Goal: Task Accomplishment & Management: Use online tool/utility

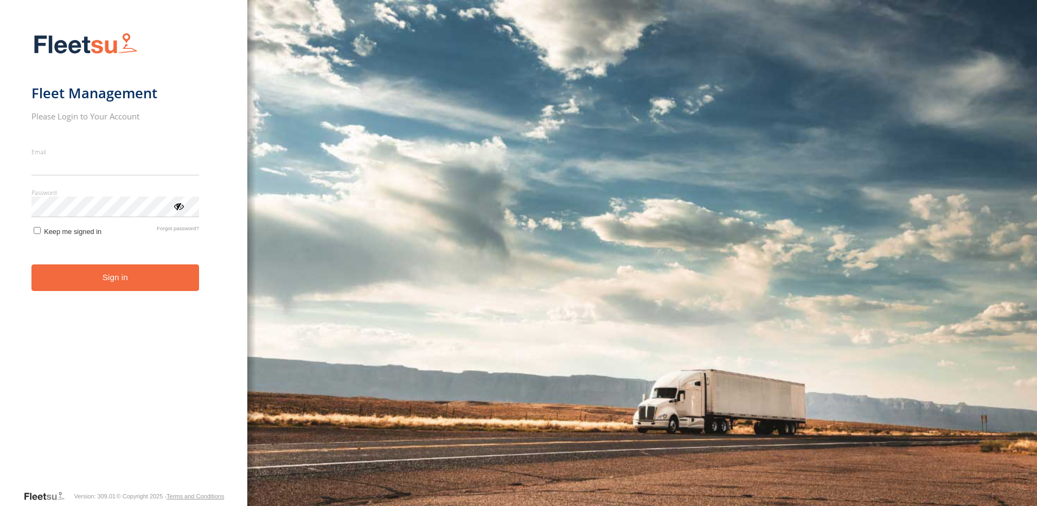
type input "**********"
click at [84, 234] on span "Keep me signed in" at bounding box center [73, 231] width 58 height 8
click at [104, 282] on button "Sign in" at bounding box center [115, 277] width 168 height 27
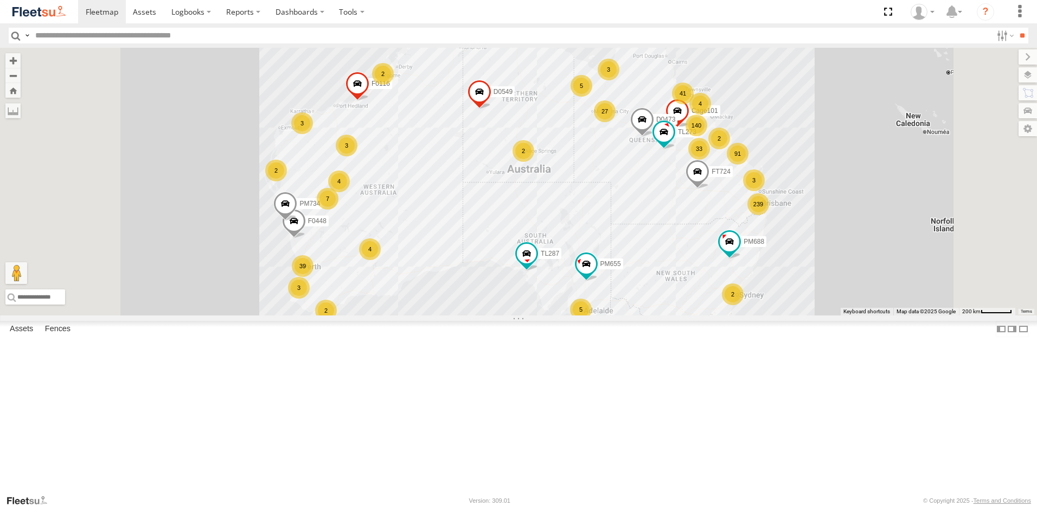
click at [69, 38] on input "text" at bounding box center [511, 36] width 961 height 16
click at [137, 33] on input "**" at bounding box center [511, 36] width 961 height 16
type input "*****"
click at [1016, 28] on input "**" at bounding box center [1022, 36] width 12 height 16
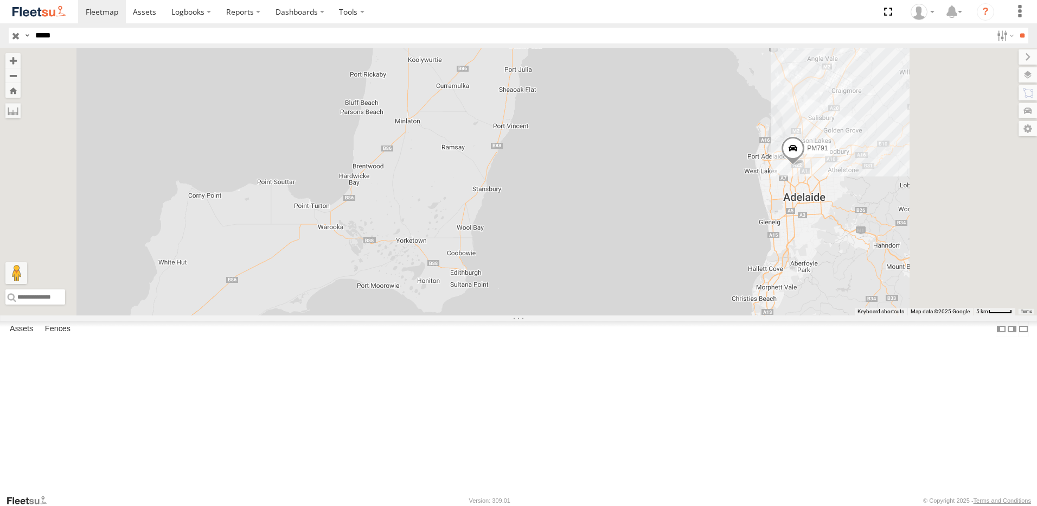
click at [805, 165] on span at bounding box center [793, 150] width 24 height 29
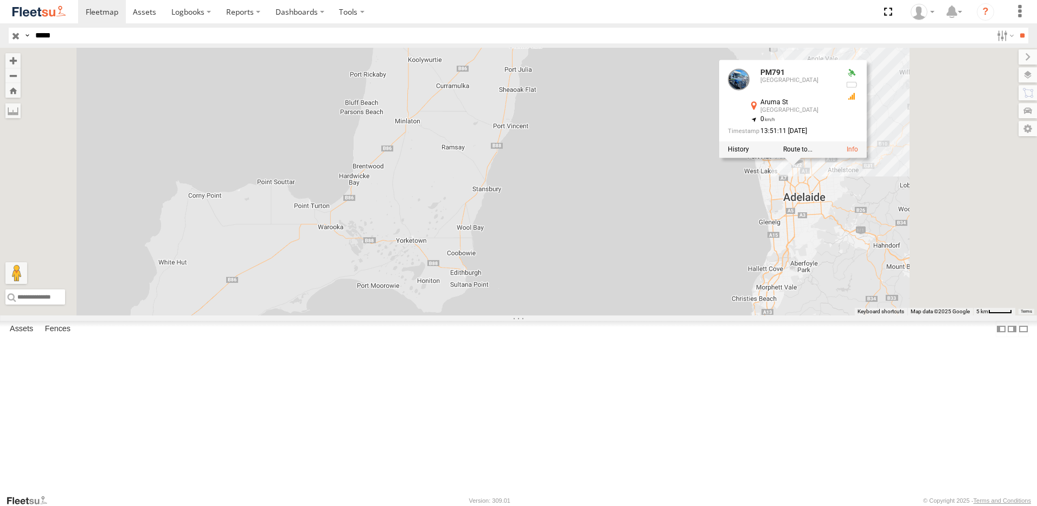
click at [749, 153] on label at bounding box center [738, 149] width 21 height 8
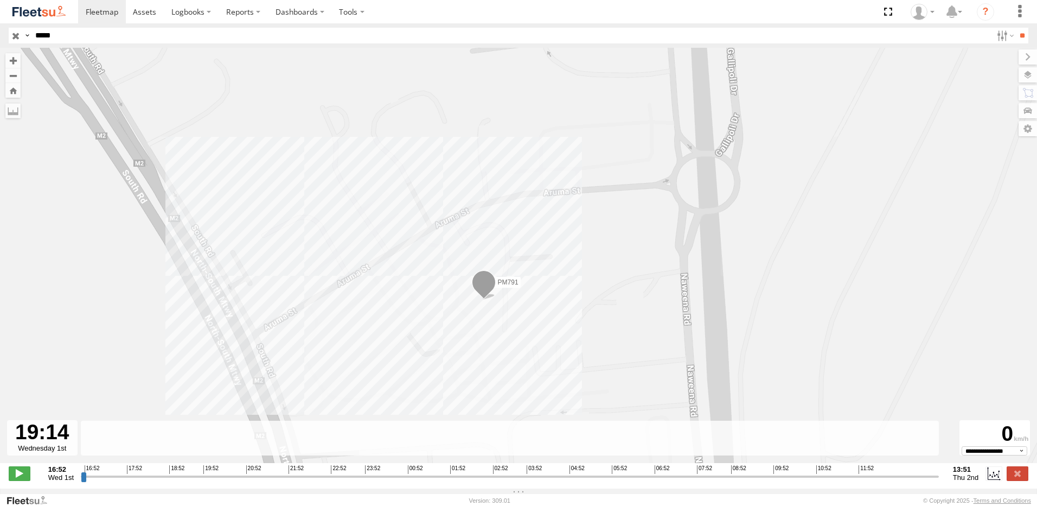
drag, startPoint x: 84, startPoint y: 484, endPoint x: 409, endPoint y: 502, distance: 325.5
click at [396, 481] on input "range" at bounding box center [510, 476] width 858 height 10
drag, startPoint x: 401, startPoint y: 483, endPoint x: 647, endPoint y: 491, distance: 245.4
click at [643, 481] on input "range" at bounding box center [510, 476] width 858 height 10
drag, startPoint x: 649, startPoint y: 484, endPoint x: 797, endPoint y: 476, distance: 148.3
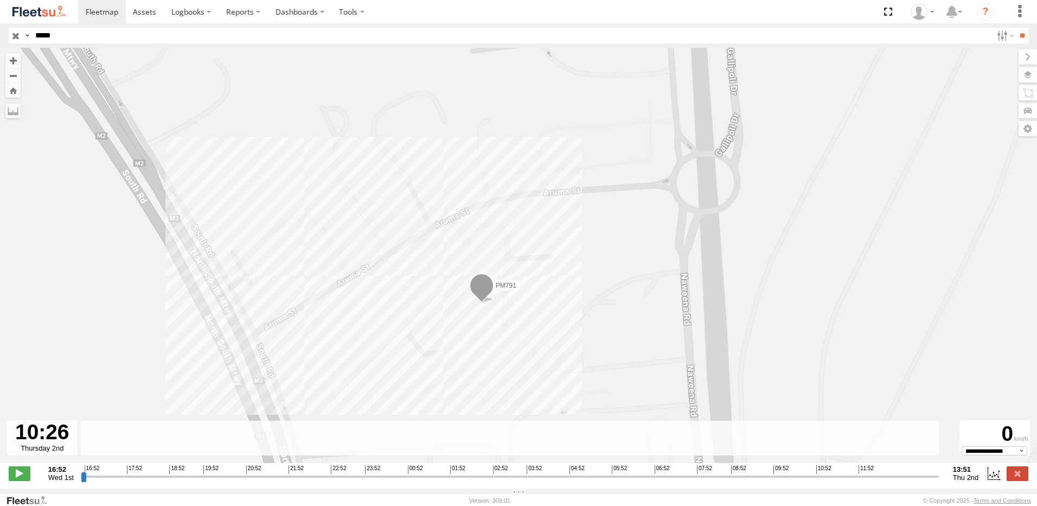
click at [797, 476] on input "range" at bounding box center [510, 476] width 858 height 10
drag, startPoint x: 799, startPoint y: 487, endPoint x: 933, endPoint y: 489, distance: 133.5
click at [933, 486] on div "**********" at bounding box center [518, 474] width 1037 height 23
drag, startPoint x: 796, startPoint y: 484, endPoint x: 50, endPoint y: 470, distance: 746.6
click at [81, 471] on input "range" at bounding box center [510, 476] width 858 height 10
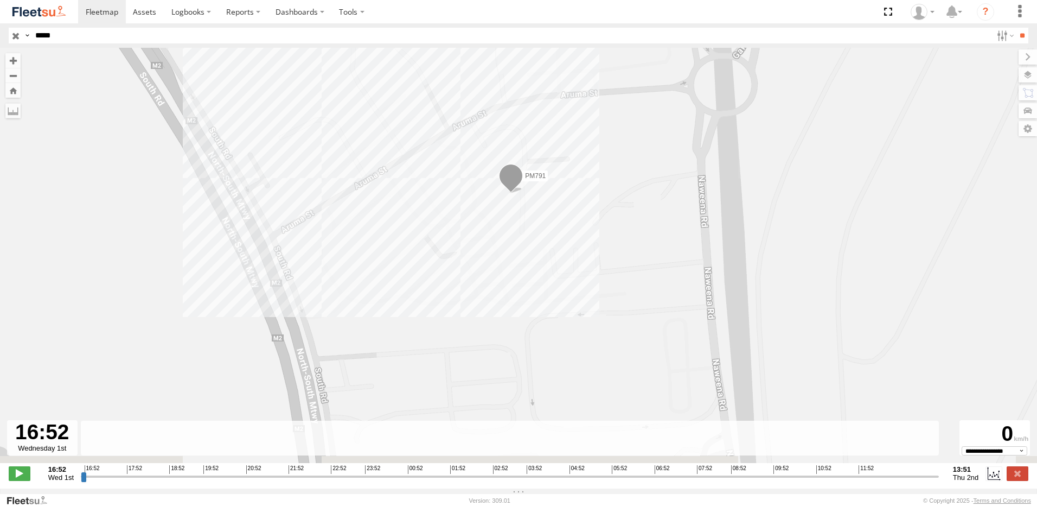
drag, startPoint x: 630, startPoint y: 347, endPoint x: 644, endPoint y: 282, distance: 66.2
click at [644, 282] on div "PM791" at bounding box center [518, 261] width 1037 height 426
click at [965, 481] on span "Thu 2nd" at bounding box center [966, 477] width 26 height 8
drag, startPoint x: 83, startPoint y: 483, endPoint x: 22, endPoint y: 475, distance: 61.2
click at [81, 475] on input "range" at bounding box center [510, 476] width 858 height 10
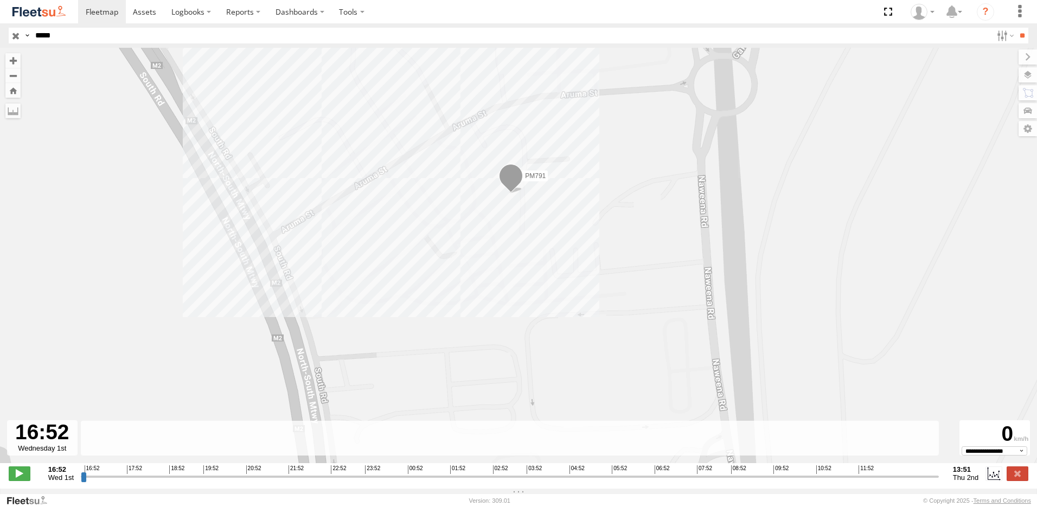
click at [419, 340] on div "PM791" at bounding box center [518, 261] width 1037 height 426
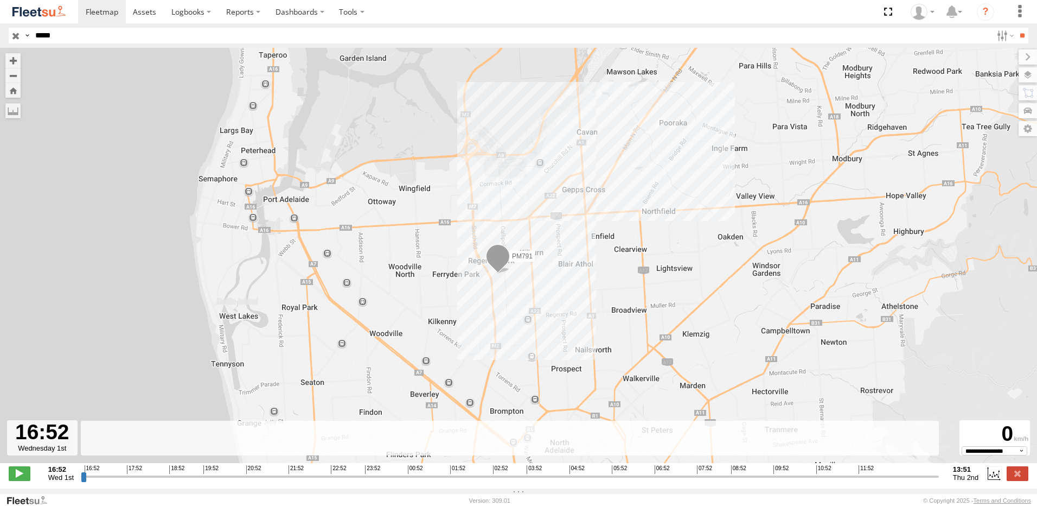
drag, startPoint x: 524, startPoint y: 355, endPoint x: 526, endPoint y: 308, distance: 47.2
click at [526, 308] on div "PM791" at bounding box center [518, 261] width 1037 height 426
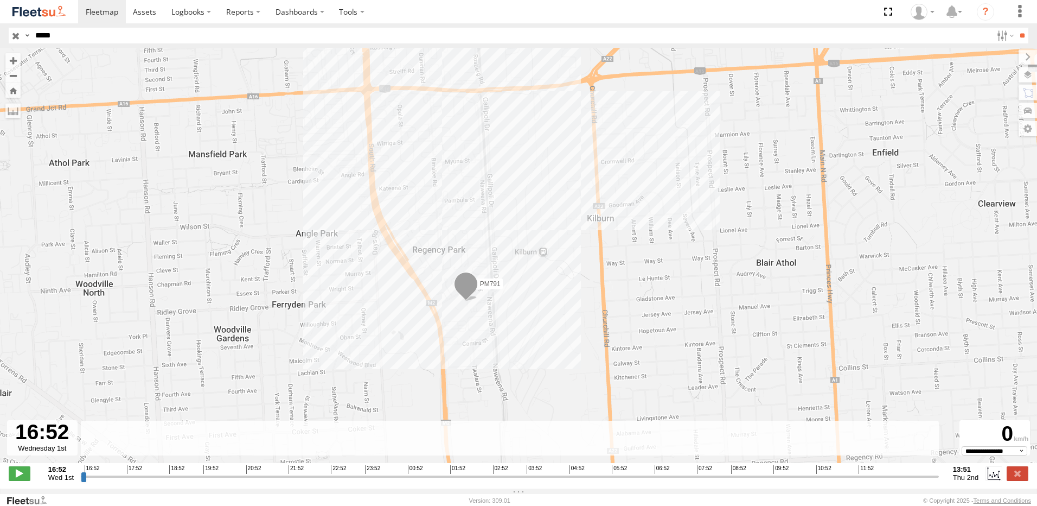
drag, startPoint x: 491, startPoint y: 315, endPoint x: 532, endPoint y: 389, distance: 84.0
click at [532, 389] on div "PM791" at bounding box center [518, 261] width 1037 height 426
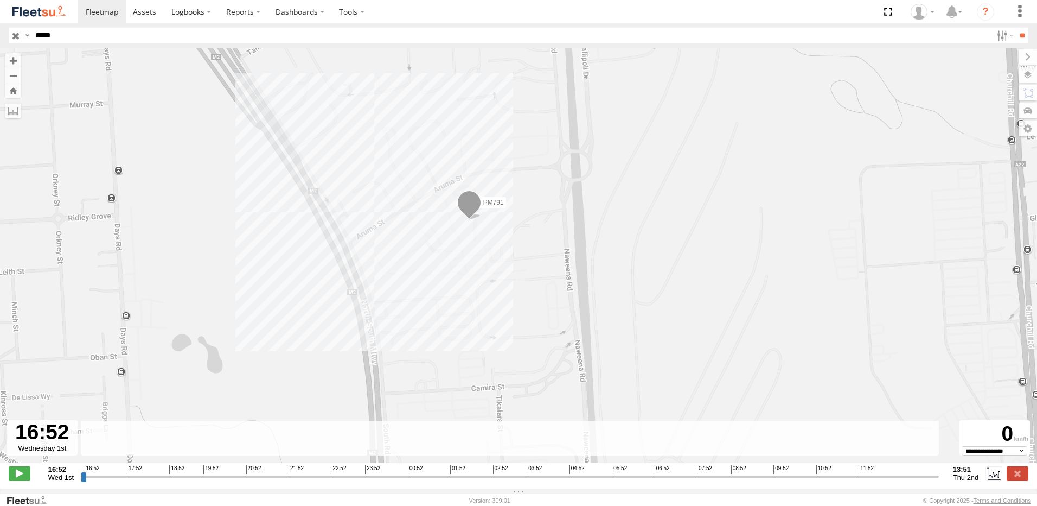
drag, startPoint x: 464, startPoint y: 346, endPoint x: 541, endPoint y: 332, distance: 78.2
click at [541, 332] on div "PM791" at bounding box center [518, 261] width 1037 height 426
click at [1003, 35] on label at bounding box center [1004, 36] width 23 height 16
click at [27, 480] on span at bounding box center [20, 473] width 22 height 14
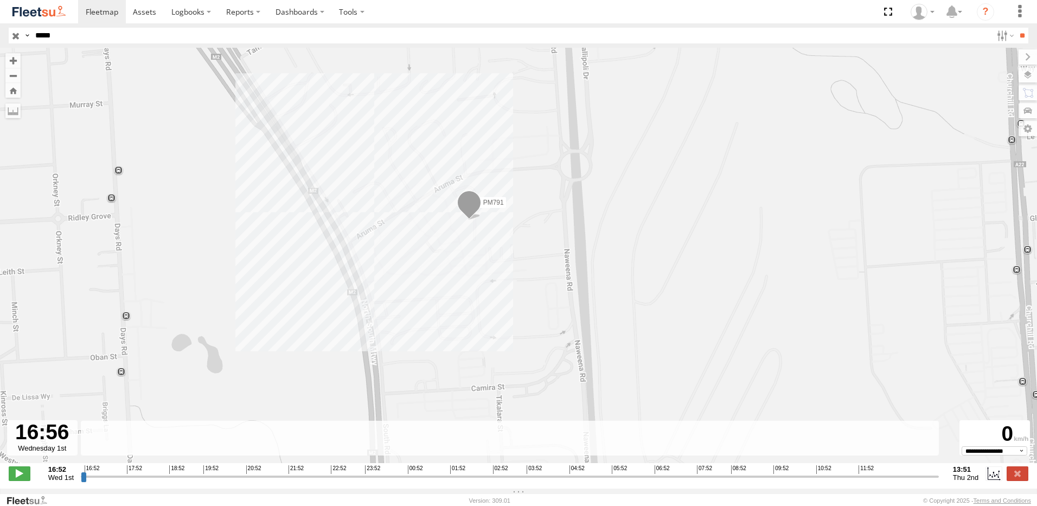
drag, startPoint x: 86, startPoint y: 484, endPoint x: 188, endPoint y: 488, distance: 102.6
click at [188, 481] on input "range" at bounding box center [510, 476] width 858 height 10
drag, startPoint x: 188, startPoint y: 488, endPoint x: 401, endPoint y: 493, distance: 212.7
click at [401, 488] on div "To navigate the map with touch gestures double-tap and hold your finger on the …" at bounding box center [518, 268] width 1037 height 441
click at [194, 478] on input "range" at bounding box center [510, 476] width 858 height 10
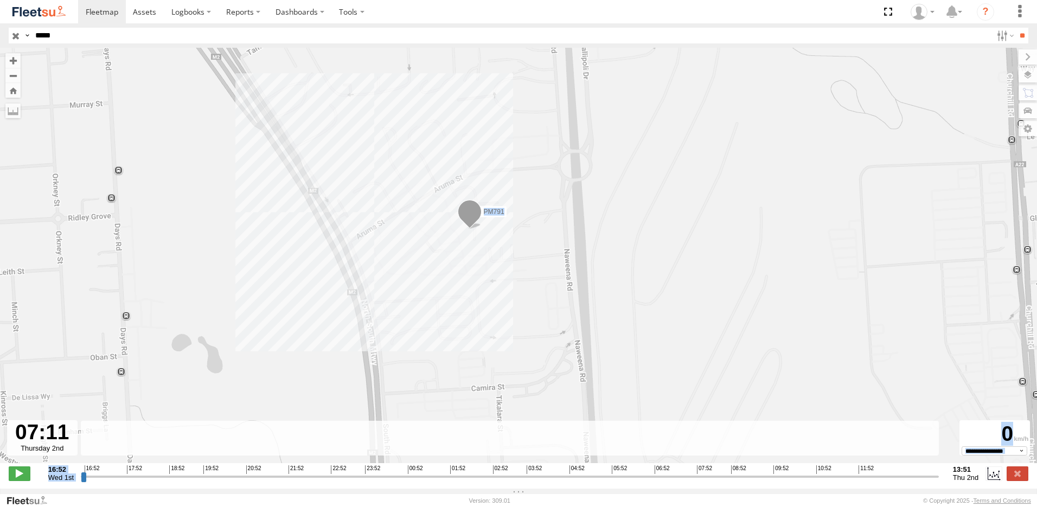
drag, startPoint x: 194, startPoint y: 478, endPoint x: 684, endPoint y: 488, distance: 489.4
click at [670, 481] on input "range" at bounding box center [510, 476] width 858 height 10
click at [1022, 481] on div "16:52 Wed 1st Created with Highcharts 6.0.7 Highcharts.com 16:52 17:52 18:52 19…" at bounding box center [519, 473] width 1020 height 16
click at [1014, 480] on label at bounding box center [1018, 473] width 22 height 14
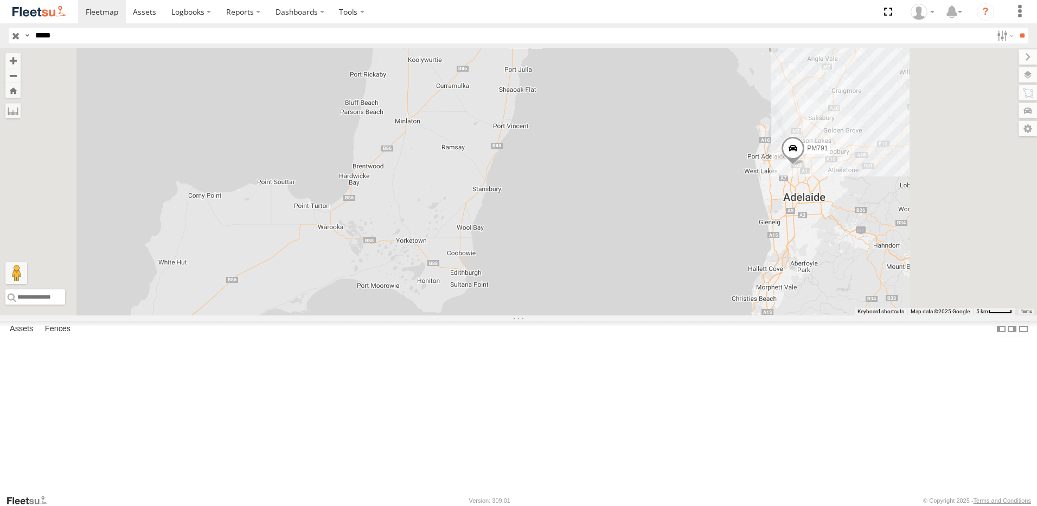
click at [0, 0] on span at bounding box center [0, 0] width 0 height 0
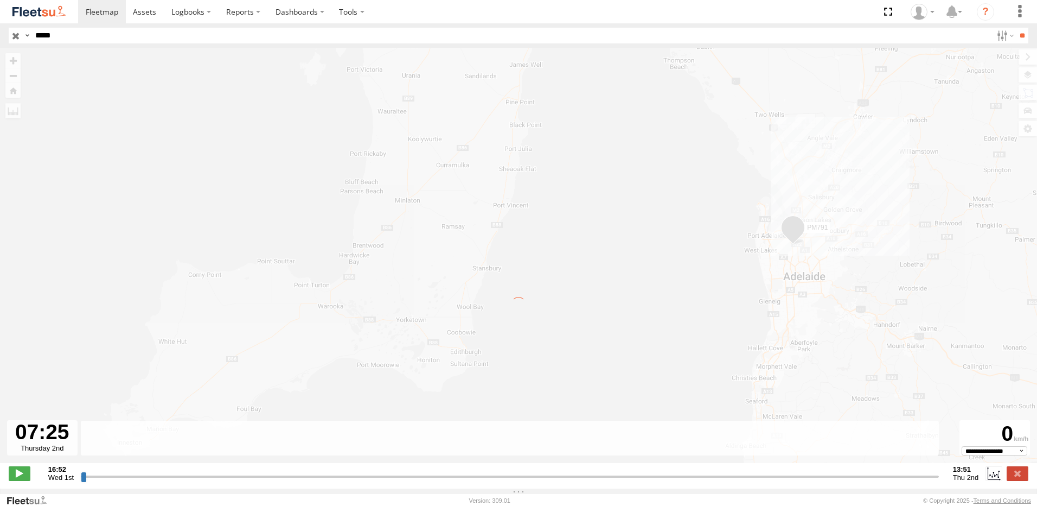
type input "**********"
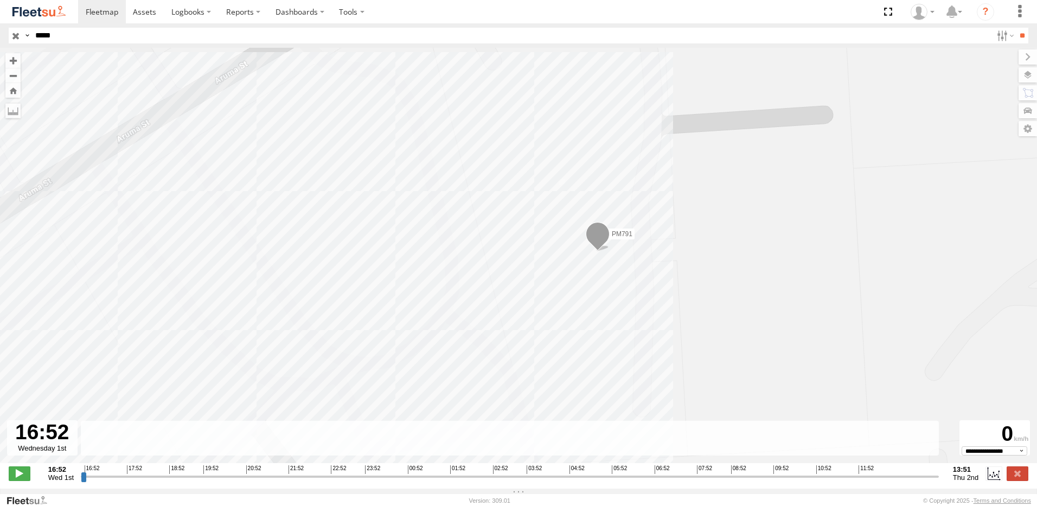
click at [56, 437] on div at bounding box center [42, 437] width 71 height 35
click at [51, 439] on div at bounding box center [42, 437] width 71 height 35
click at [278, 442] on rect at bounding box center [510, 437] width 858 height 35
drag, startPoint x: 278, startPoint y: 442, endPoint x: 74, endPoint y: 446, distance: 203.5
click at [75, 446] on div at bounding box center [42, 437] width 71 height 35
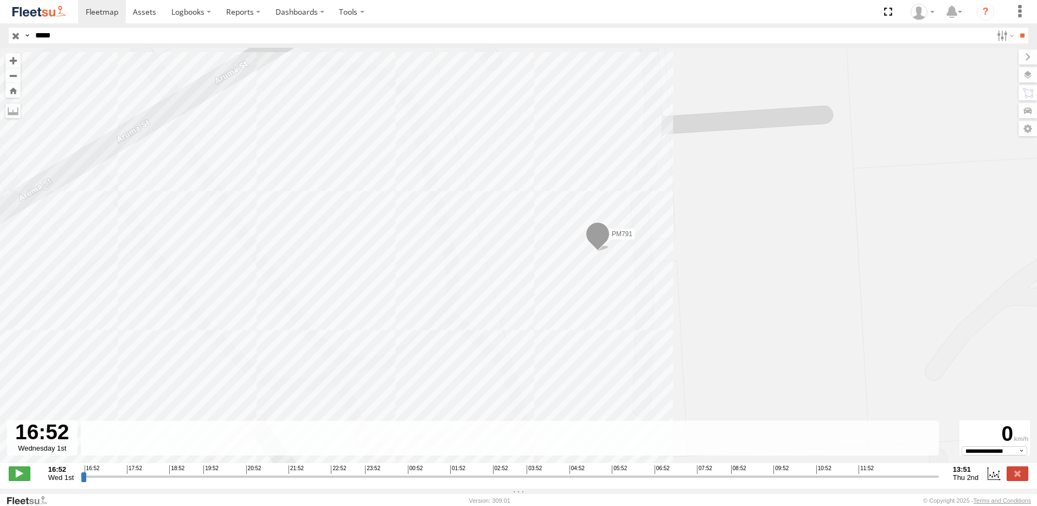
click at [13, 35] on input "button" at bounding box center [16, 36] width 14 height 16
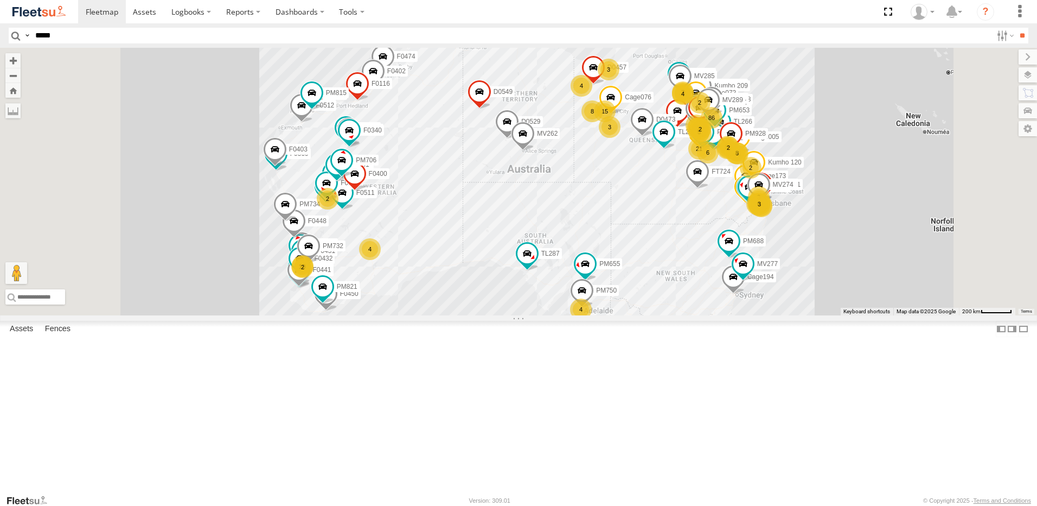
click at [99, 31] on input "*****" at bounding box center [511, 36] width 961 height 16
type input "*****"
click at [1016, 28] on input "**" at bounding box center [1022, 36] width 12 height 16
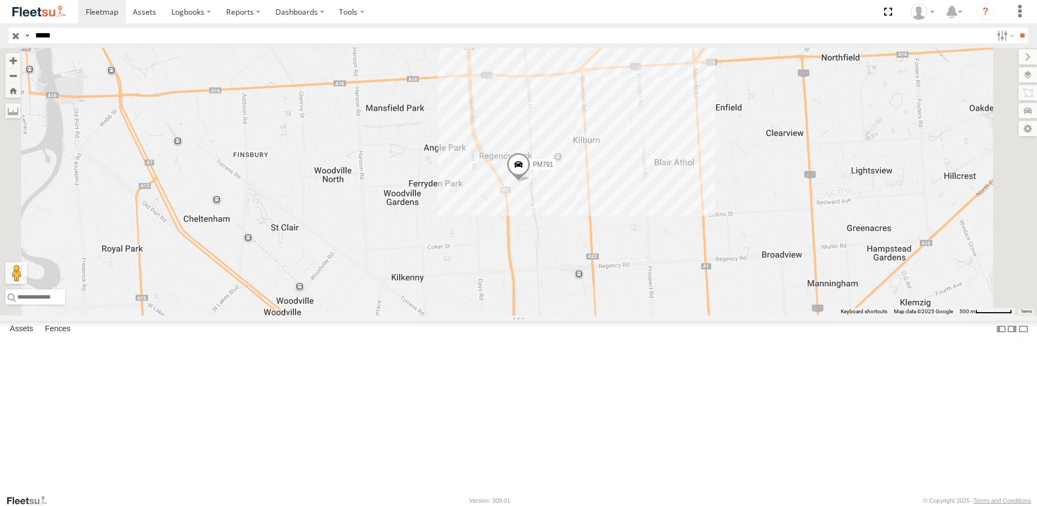
click at [0, 0] on div "PM791" at bounding box center [0, 0] width 0 height 0
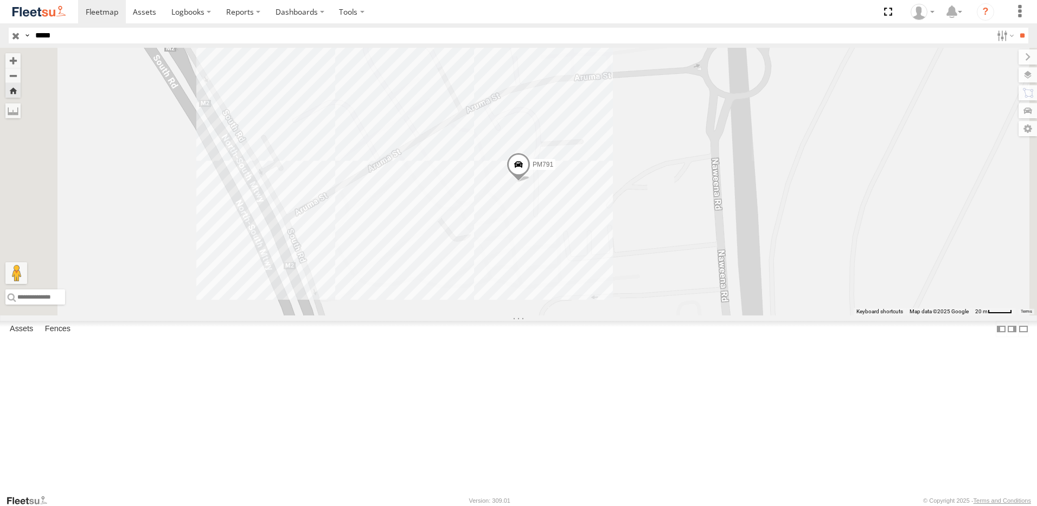
click at [0, 0] on span at bounding box center [0, 0] width 0 height 0
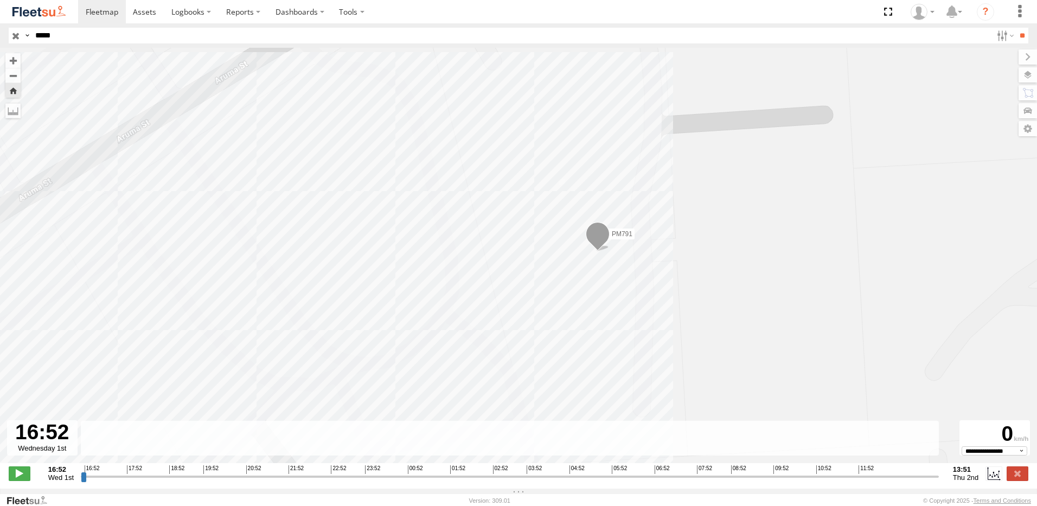
click at [66, 481] on span "Wed 1st" at bounding box center [60, 477] width 25 height 8
drag, startPoint x: 82, startPoint y: 485, endPoint x: 77, endPoint y: 484, distance: 5.5
click at [81, 481] on input "range" at bounding box center [510, 476] width 858 height 10
click at [199, 481] on input "range" at bounding box center [510, 476] width 858 height 10
click at [783, 479] on input "range" at bounding box center [510, 476] width 858 height 10
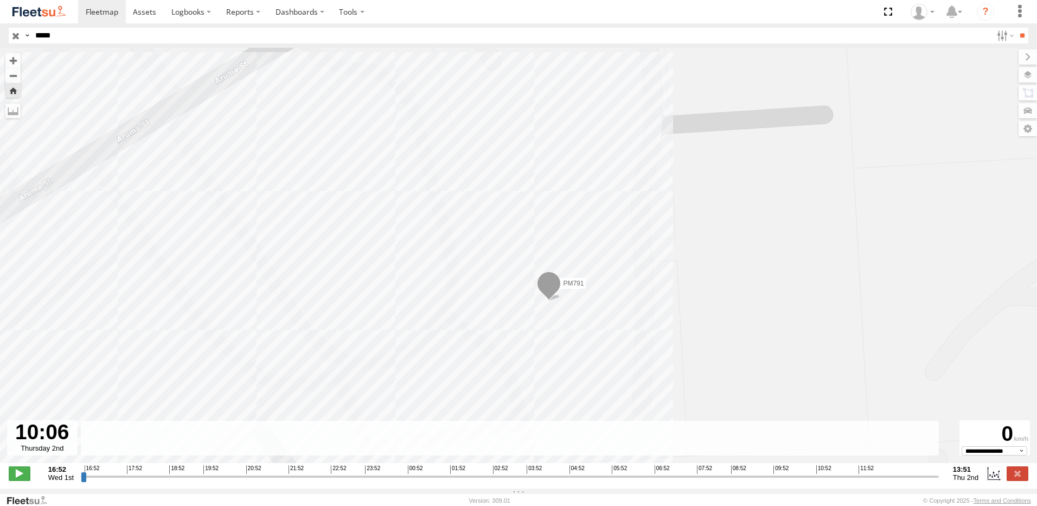
click at [51, 449] on div at bounding box center [42, 437] width 71 height 35
drag, startPoint x: 90, startPoint y: 480, endPoint x: 339, endPoint y: 482, distance: 248.5
click at [335, 481] on input "range" at bounding box center [510, 476] width 858 height 10
drag, startPoint x: 332, startPoint y: 481, endPoint x: 397, endPoint y: 481, distance: 65.1
click at [397, 481] on input "range" at bounding box center [510, 476] width 858 height 10
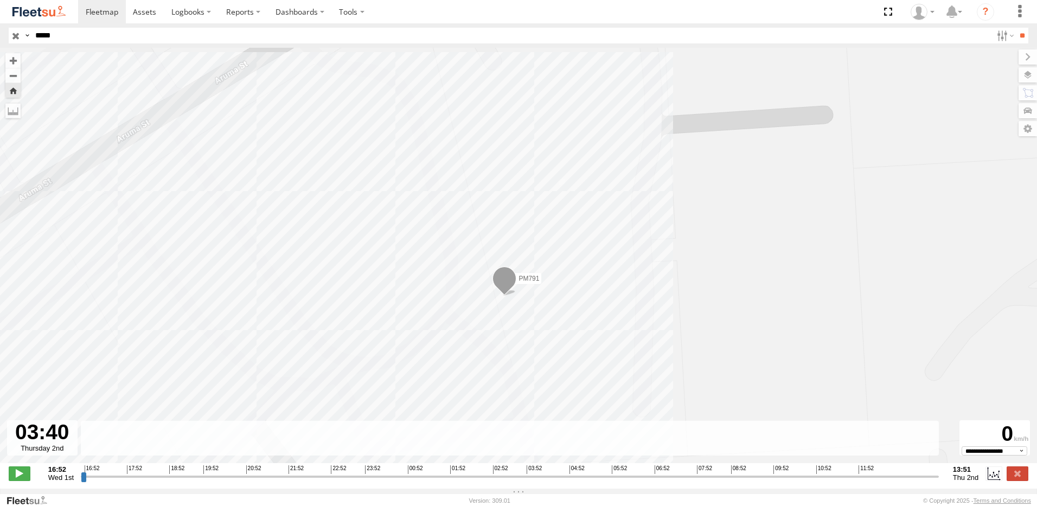
drag, startPoint x: 397, startPoint y: 481, endPoint x: 649, endPoint y: 483, distance: 251.7
click at [649, 481] on input "range" at bounding box center [510, 476] width 858 height 10
drag, startPoint x: 649, startPoint y: 483, endPoint x: 787, endPoint y: 483, distance: 137.8
click at [787, 481] on input "range" at bounding box center [510, 476] width 858 height 10
click at [973, 473] on strong "13:51" at bounding box center [966, 469] width 26 height 8
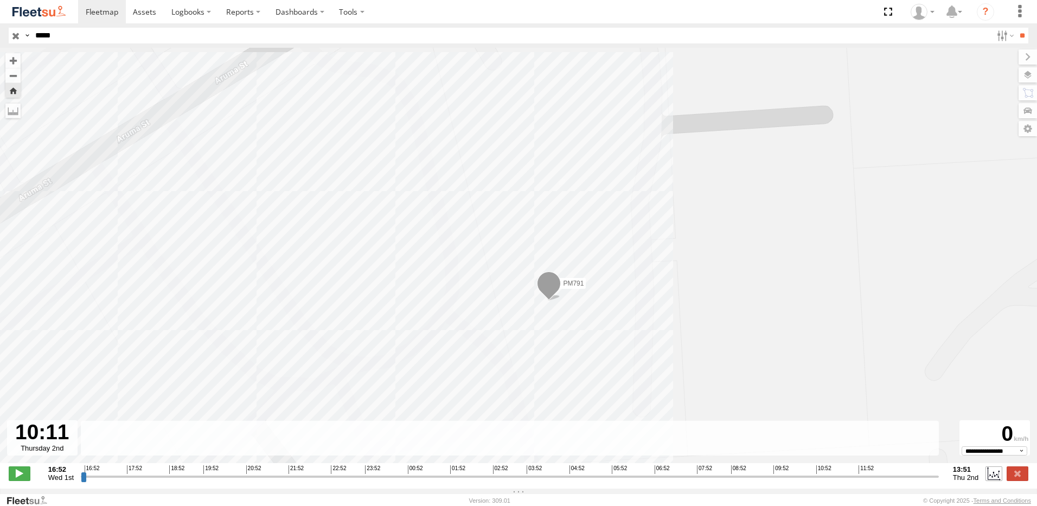
click at [991, 480] on label at bounding box center [994, 473] width 16 height 14
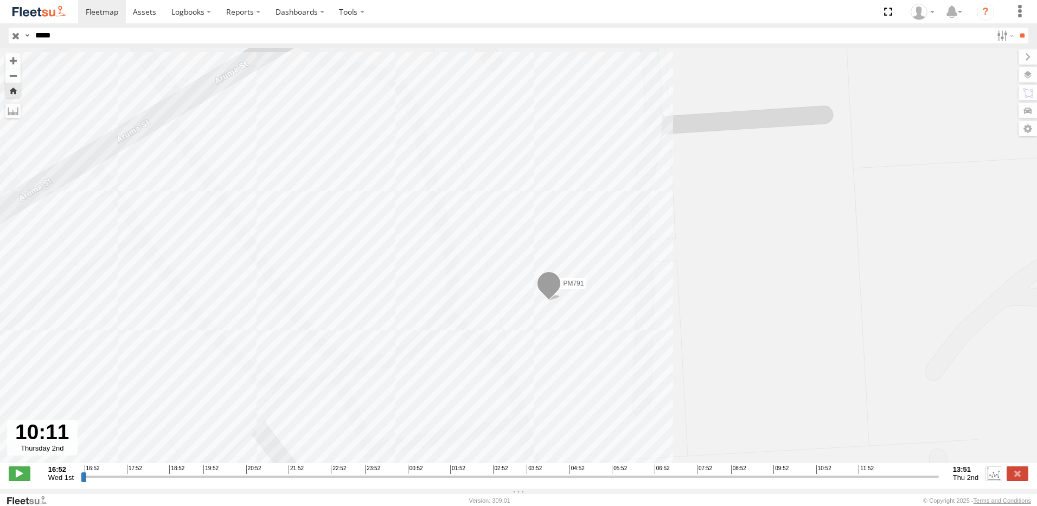
click at [991, 480] on label at bounding box center [994, 473] width 16 height 14
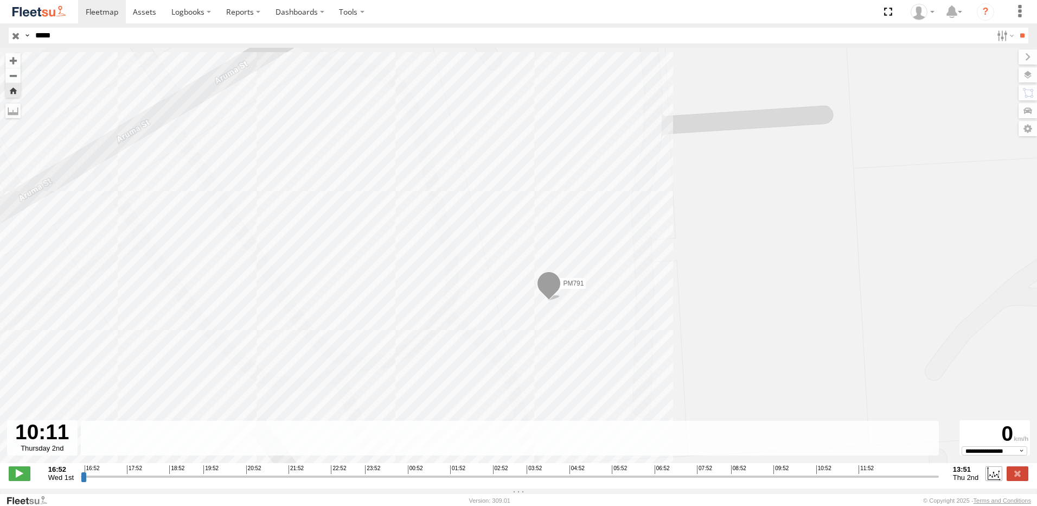
click at [991, 480] on label at bounding box center [994, 473] width 16 height 14
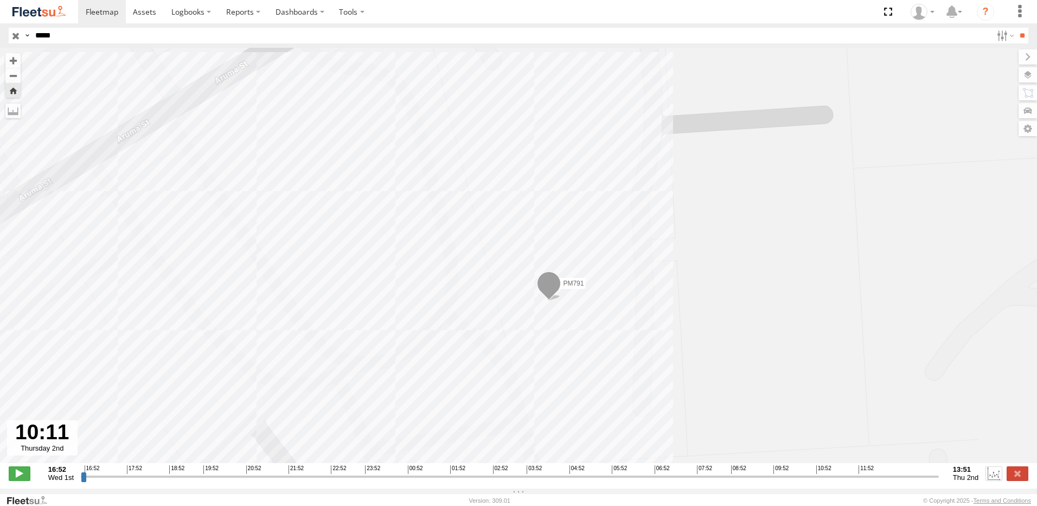
click at [991, 480] on label at bounding box center [994, 473] width 16 height 14
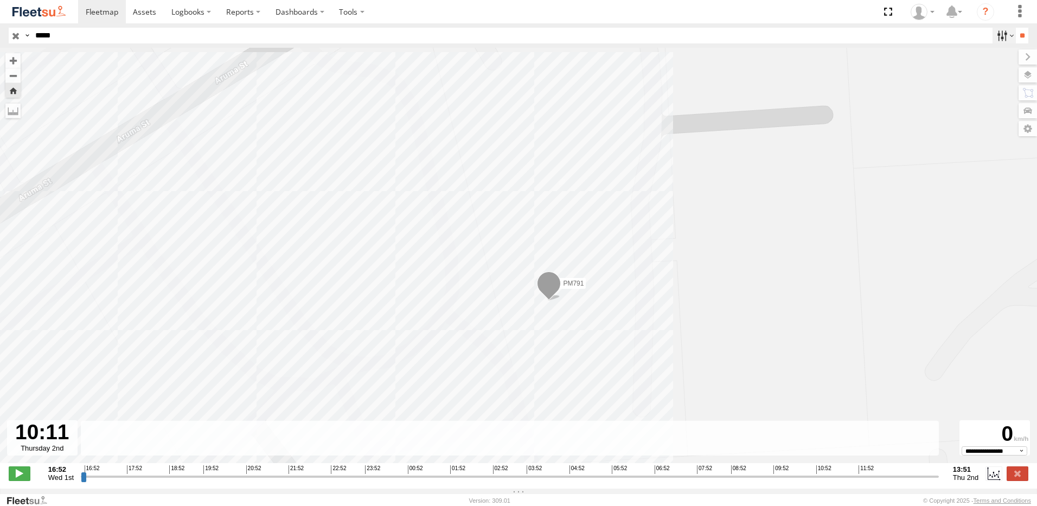
click at [997, 37] on label at bounding box center [1004, 36] width 23 height 16
click at [1007, 36] on label at bounding box center [1004, 36] width 23 height 16
click at [12, 112] on label at bounding box center [12, 110] width 15 height 15
drag, startPoint x: 789, startPoint y: 481, endPoint x: 76, endPoint y: 474, distance: 712.3
type input "**********"
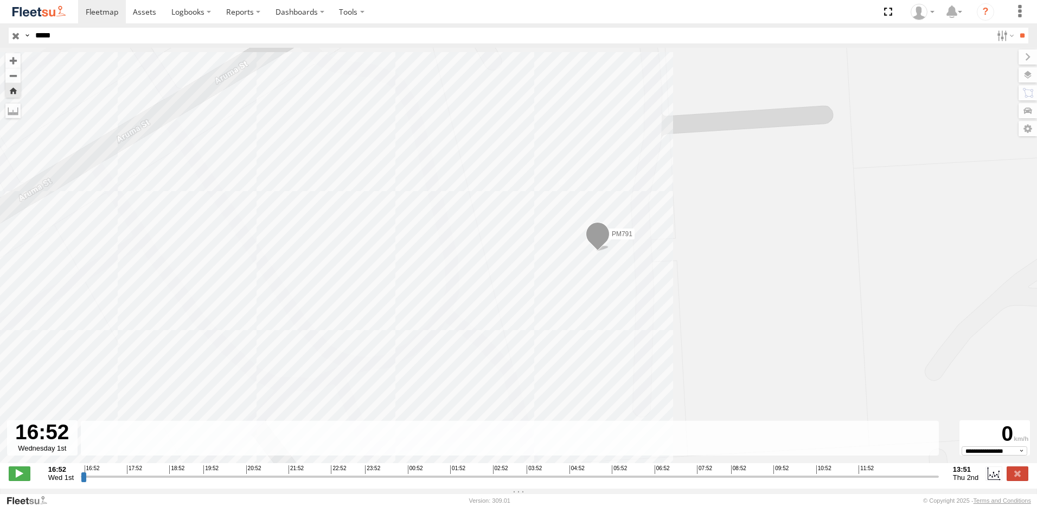
click at [81, 474] on input "range" at bounding box center [510, 476] width 858 height 10
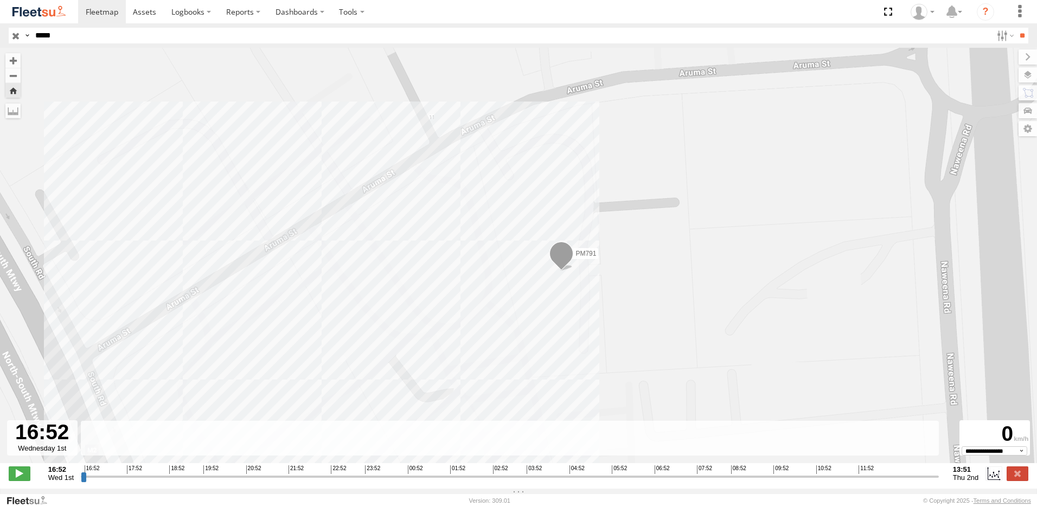
click at [569, 262] on span at bounding box center [562, 255] width 24 height 29
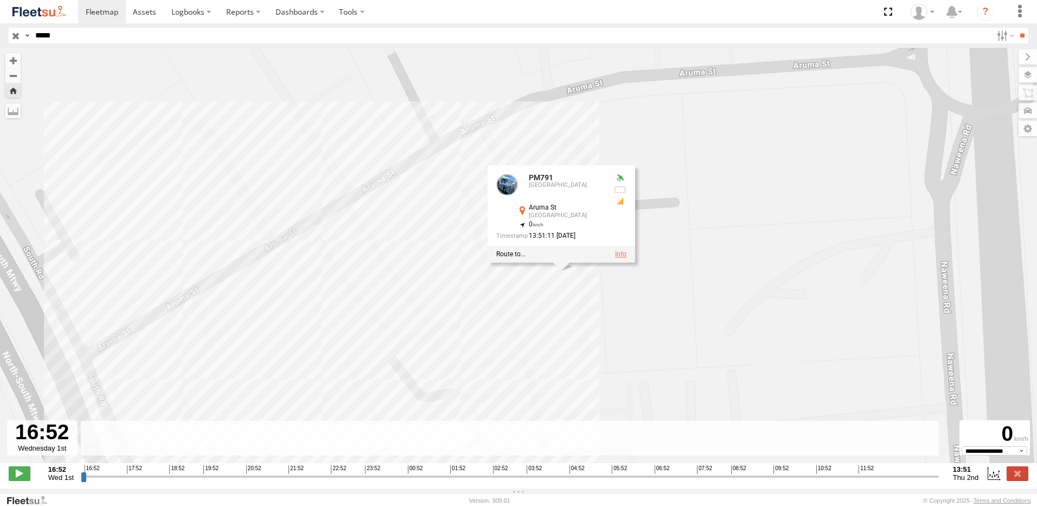
click at [625, 258] on link at bounding box center [620, 255] width 11 height 8
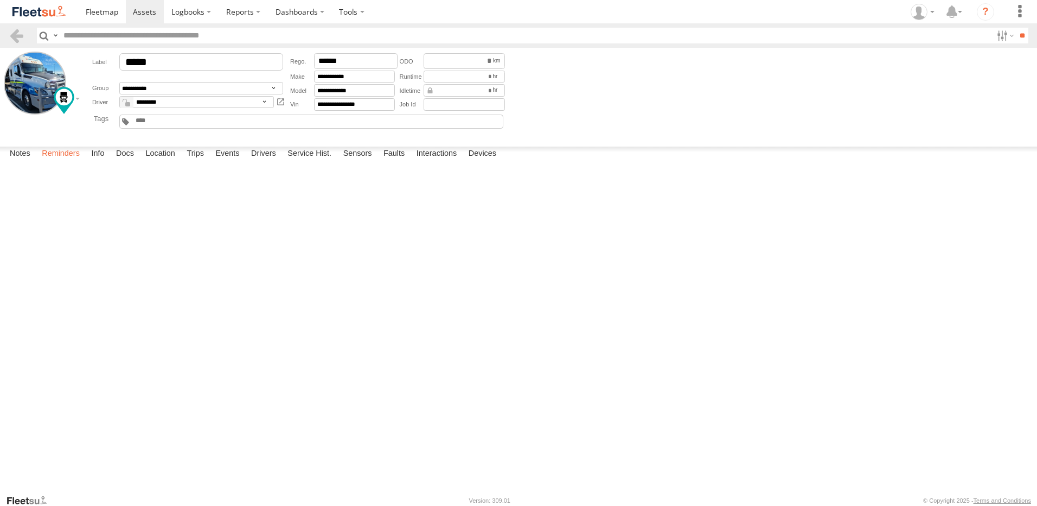
click at [71, 162] on label "Reminders" at bounding box center [60, 153] width 49 height 15
click at [110, 162] on label "Info" at bounding box center [98, 153] width 24 height 15
click at [134, 162] on label "Docs" at bounding box center [125, 153] width 29 height 15
click at [163, 162] on label "Location" at bounding box center [160, 153] width 41 height 15
click at [198, 162] on label "Trips" at bounding box center [195, 153] width 28 height 15
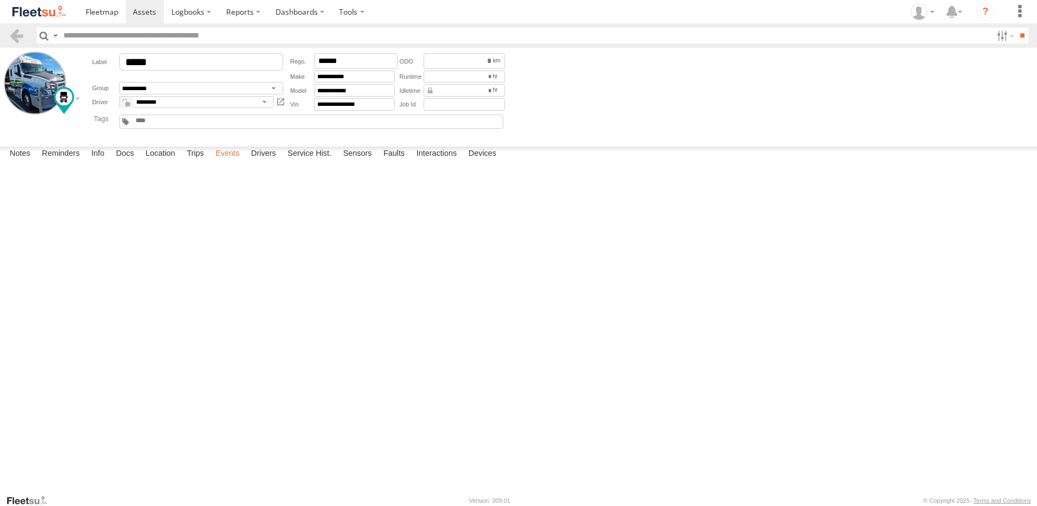
click at [234, 162] on label "Events" at bounding box center [227, 153] width 35 height 15
click at [266, 162] on label "Drivers" at bounding box center [264, 153] width 36 height 15
click at [392, 162] on label "Faults" at bounding box center [394, 153] width 32 height 15
click at [439, 162] on label "Interactions" at bounding box center [437, 153] width 52 height 15
click at [486, 162] on label "Devices" at bounding box center [482, 153] width 39 height 15
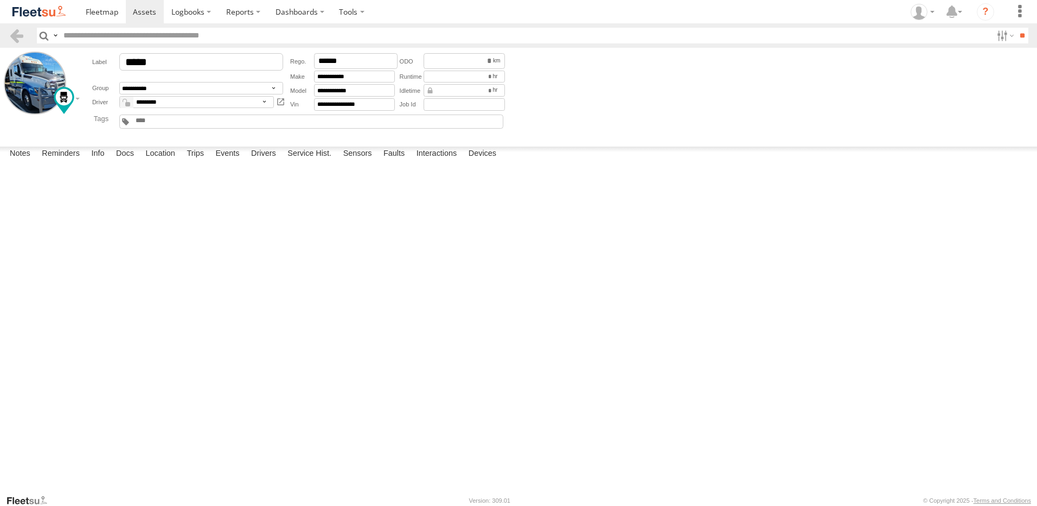
click at [5, 32] on header "Search Query Asset ID Asset Label Registration Manufacturer Model VIN Job ID" at bounding box center [518, 35] width 1037 height 24
click at [16, 39] on link at bounding box center [17, 36] width 16 height 16
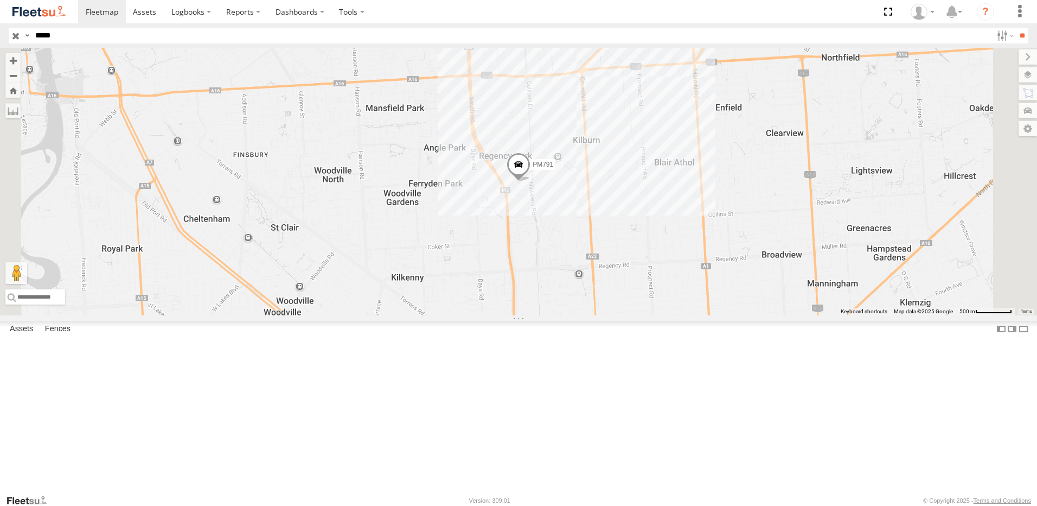
click at [1016, 28] on input "**" at bounding box center [1022, 36] width 12 height 16
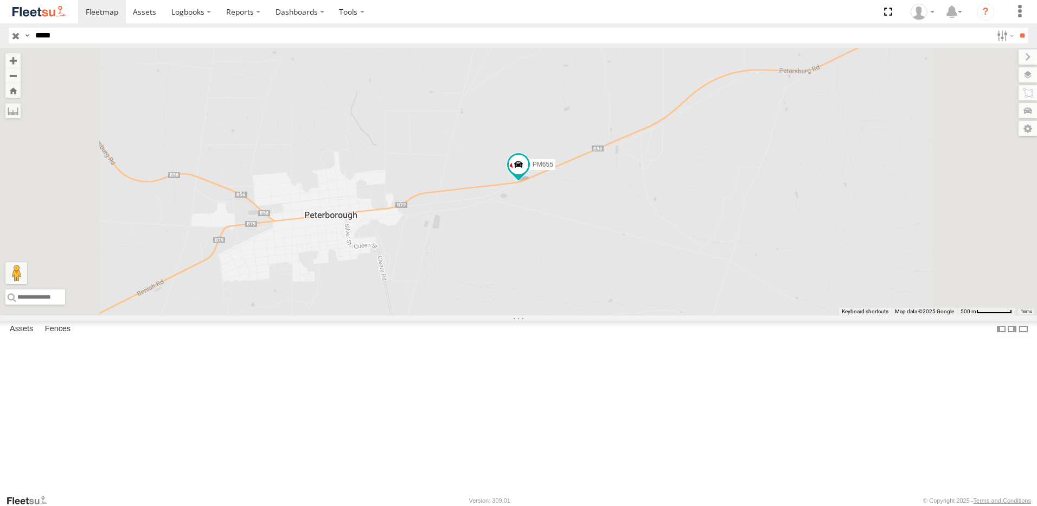
click at [0, 0] on div "Branch [GEOGRAPHIC_DATA] - LH" at bounding box center [0, 0] width 0 height 0
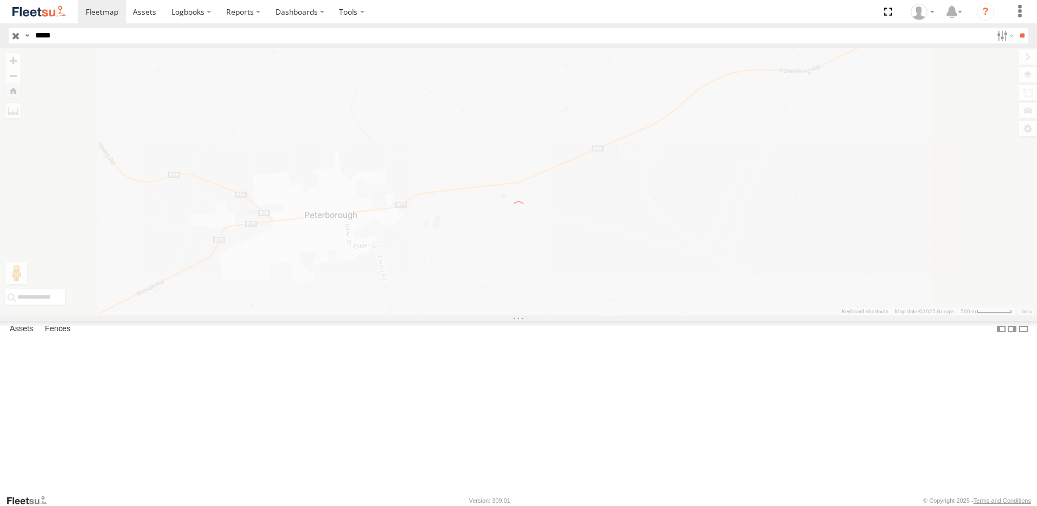
click at [93, 35] on input "*****" at bounding box center [511, 36] width 961 height 16
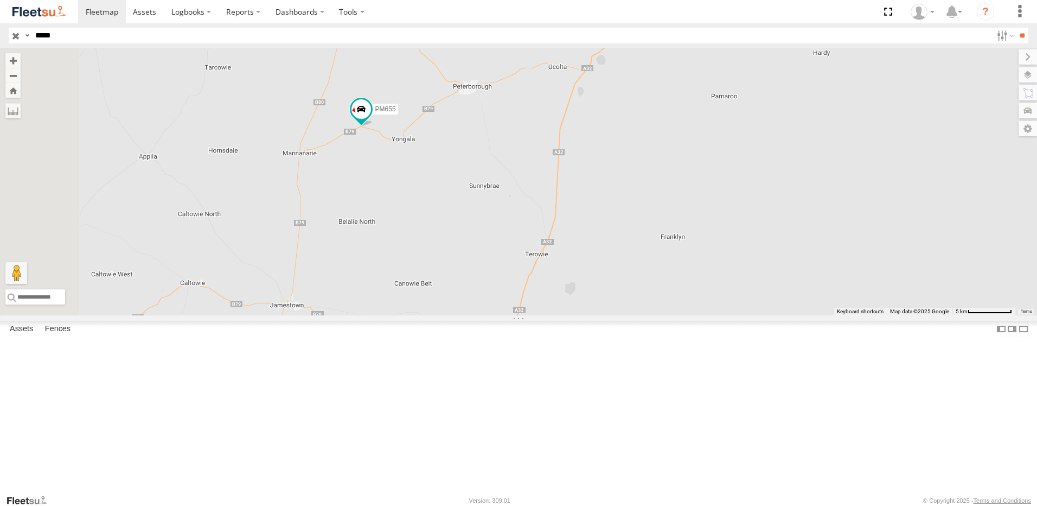
drag, startPoint x: 435, startPoint y: 377, endPoint x: 554, endPoint y: 203, distance: 210.7
click at [554, 203] on div "PM655" at bounding box center [518, 181] width 1037 height 267
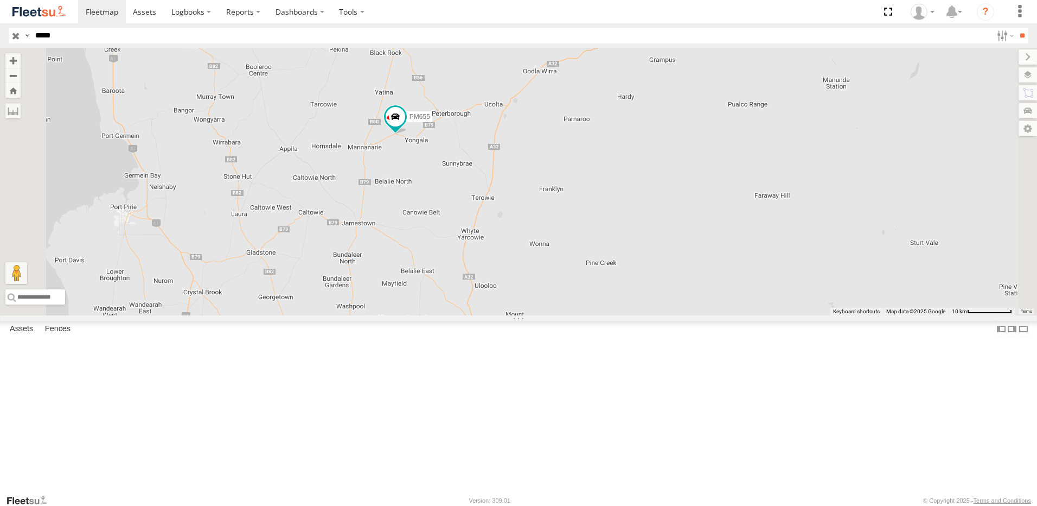
click at [63, 40] on input "*****" at bounding box center [511, 36] width 961 height 16
type input "*****"
click at [1016, 28] on input "**" at bounding box center [1022, 36] width 12 height 16
click at [0, 0] on div "[GEOGRAPHIC_DATA]" at bounding box center [0, 0] width 0 height 0
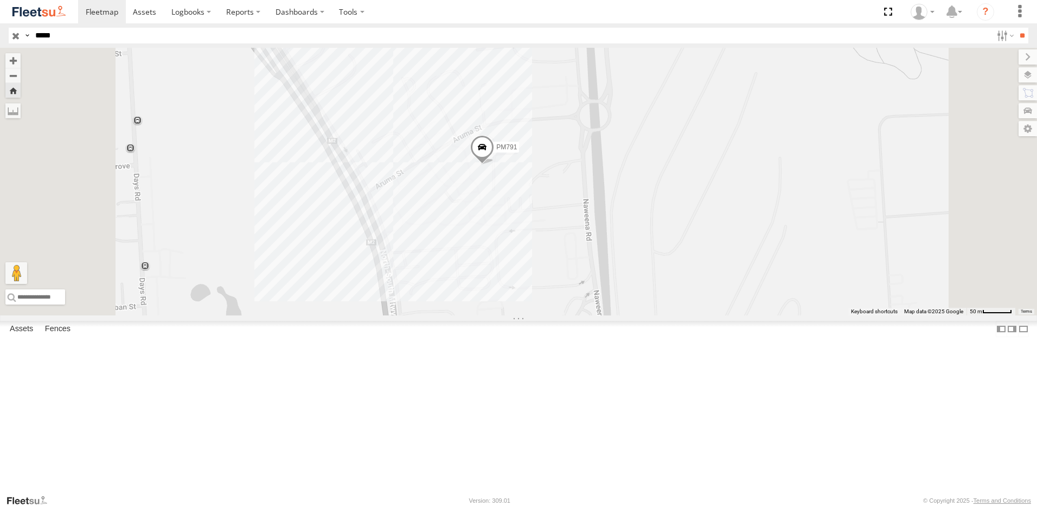
click at [494, 164] on span at bounding box center [482, 149] width 24 height 29
